Goal: Ask a question

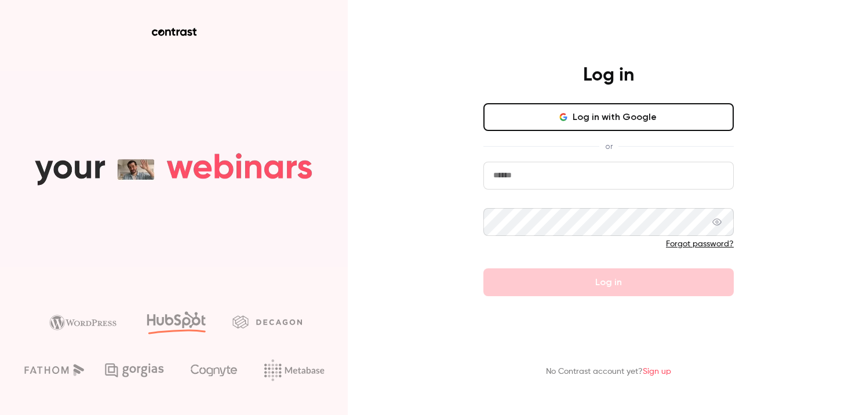
click at [555, 108] on button "Log in with Google" at bounding box center [608, 117] width 250 height 28
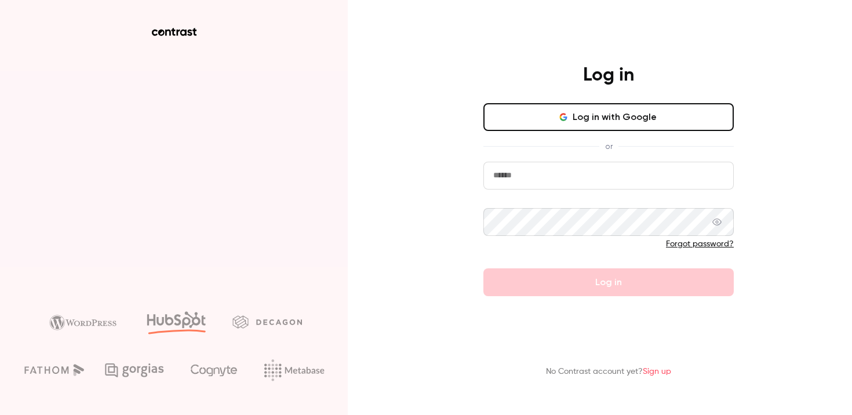
click at [653, 173] on input "email" at bounding box center [608, 176] width 250 height 28
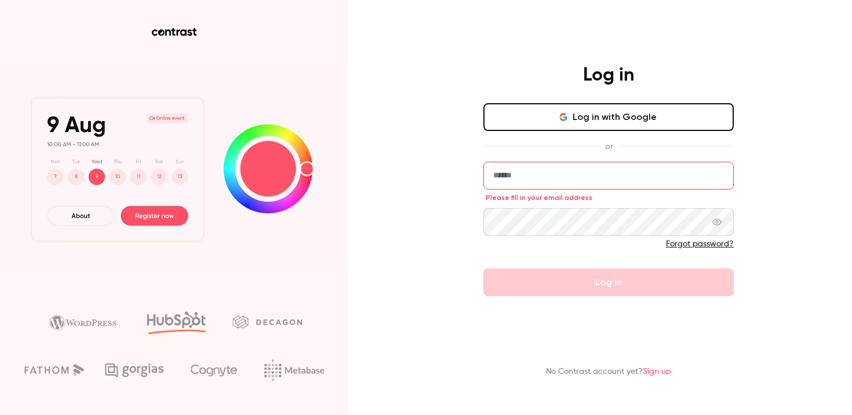
type input "**********"
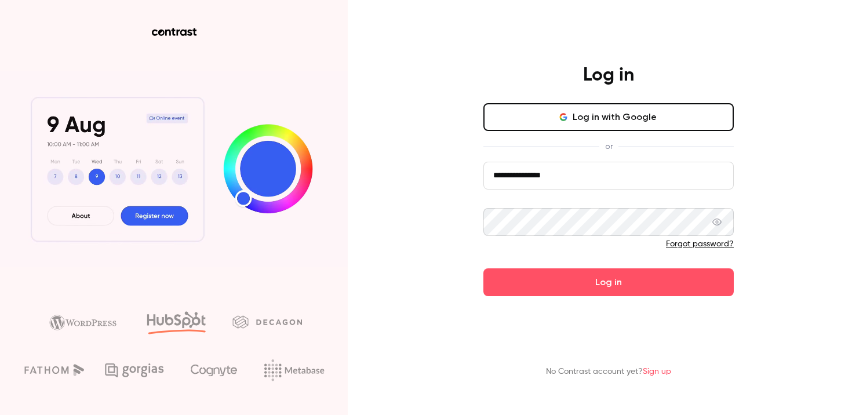
click at [483, 268] on button "Log in" at bounding box center [608, 282] width 250 height 28
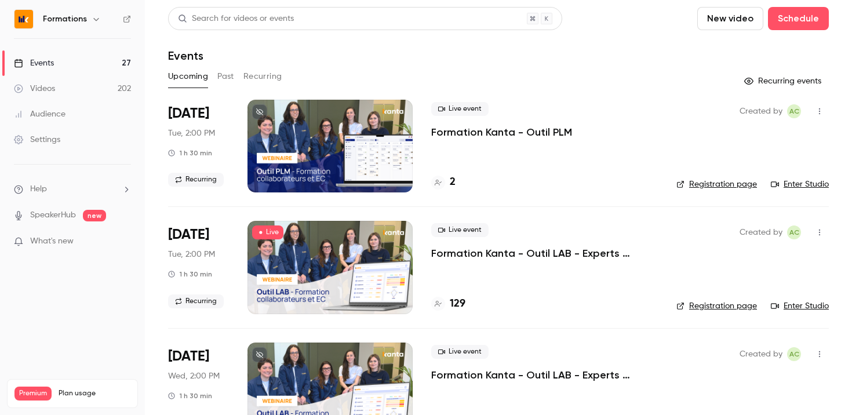
click at [785, 311] on link "Enter Studio" at bounding box center [800, 306] width 58 height 12
click at [68, 196] on ul "Help SpeakerHub new What's new" at bounding box center [72, 217] width 145 height 104
click at [80, 185] on li "Help" at bounding box center [72, 189] width 117 height 12
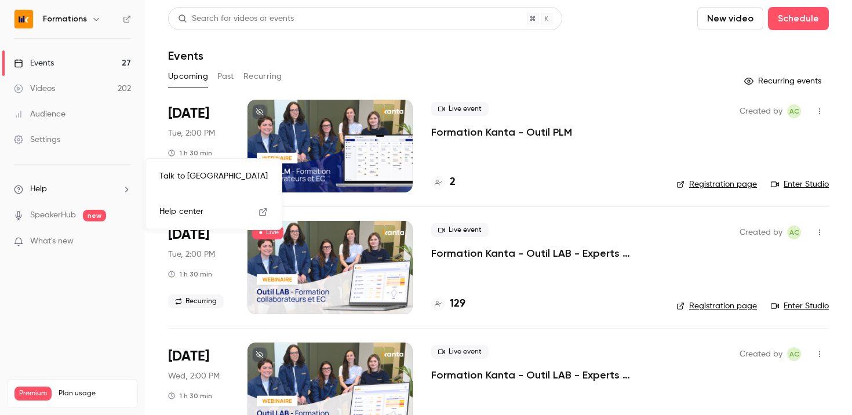
click at [224, 176] on link "Talk to us" at bounding box center [213, 176] width 127 height 31
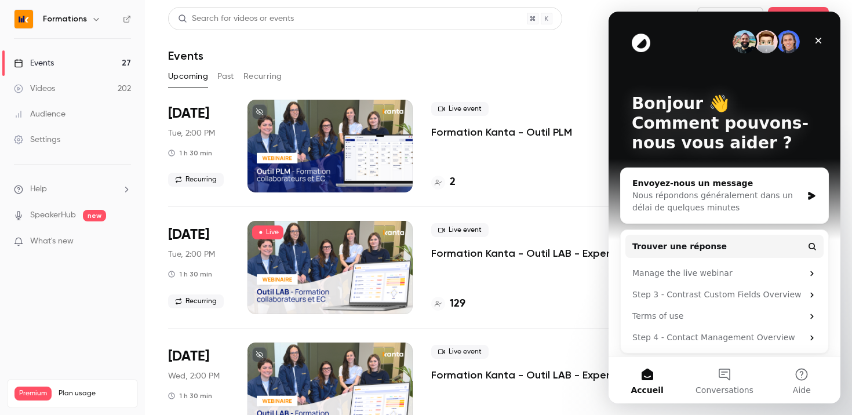
click at [712, 183] on div "Envoyez-nous un message" at bounding box center [717, 183] width 170 height 12
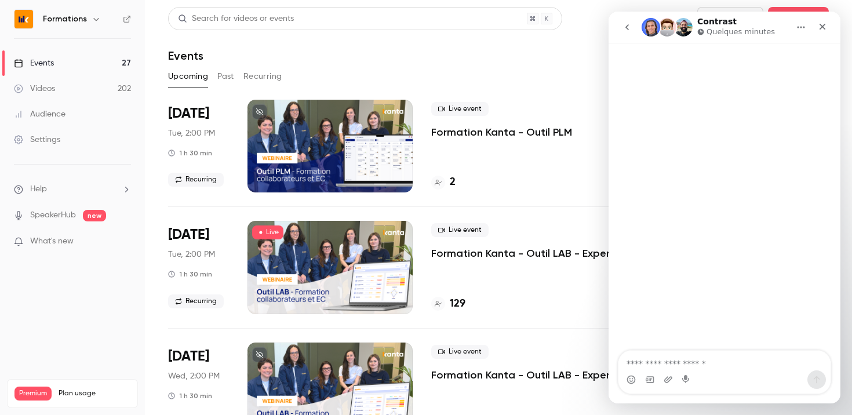
click at [631, 20] on button "go back" at bounding box center [627, 27] width 22 height 22
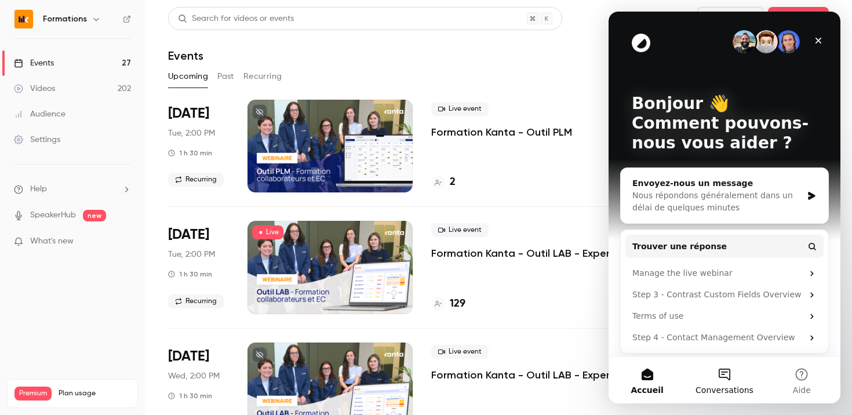
click at [733, 388] on span "Conversations" at bounding box center [725, 390] width 58 height 8
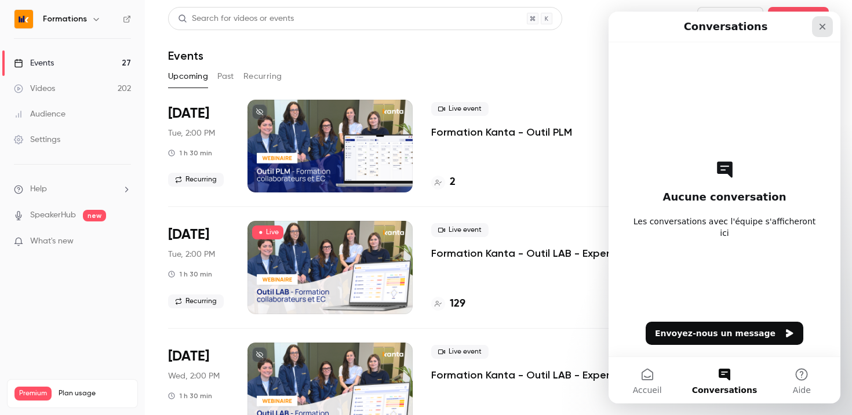
click at [827, 26] on icon "Fermer" at bounding box center [822, 26] width 9 height 9
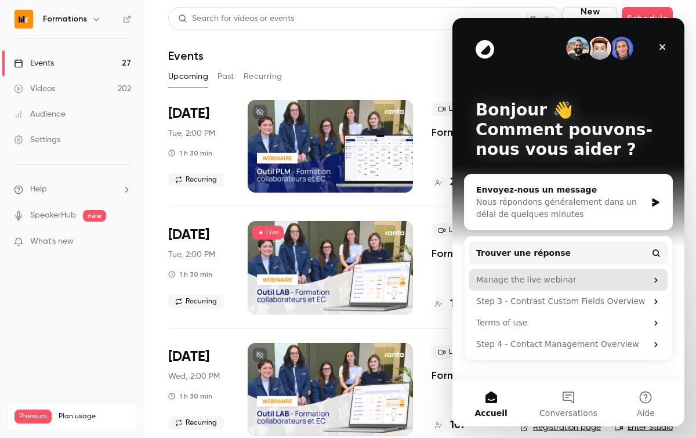
click at [550, 276] on div "Manage the live webinar" at bounding box center [561, 280] width 170 height 12
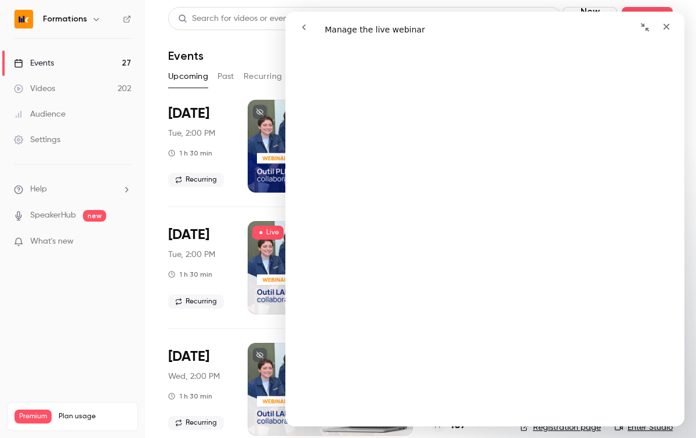
scroll to position [1105, 0]
click at [672, 29] on div "Fermer" at bounding box center [666, 26] width 21 height 21
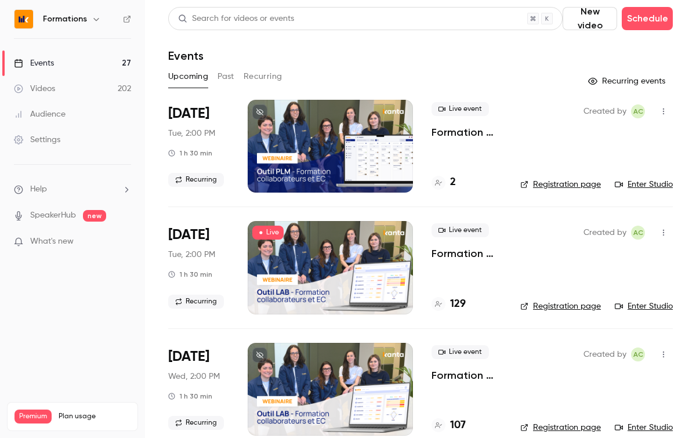
scroll to position [0, 0]
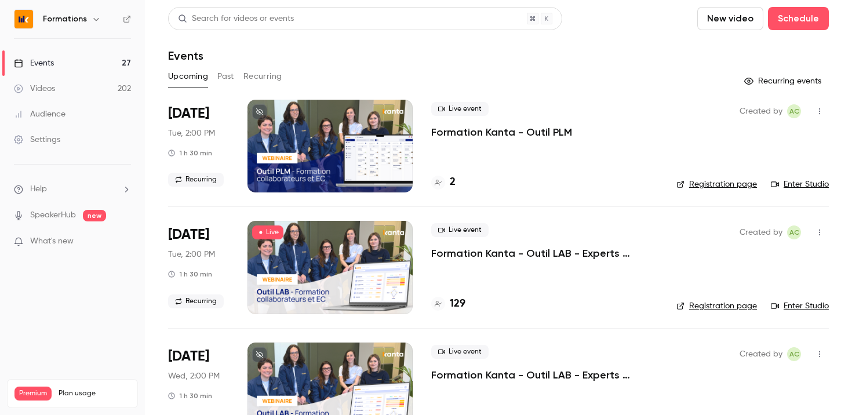
click at [786, 303] on link "Enter Studio" at bounding box center [800, 306] width 58 height 12
